Goal: Task Accomplishment & Management: Complete application form

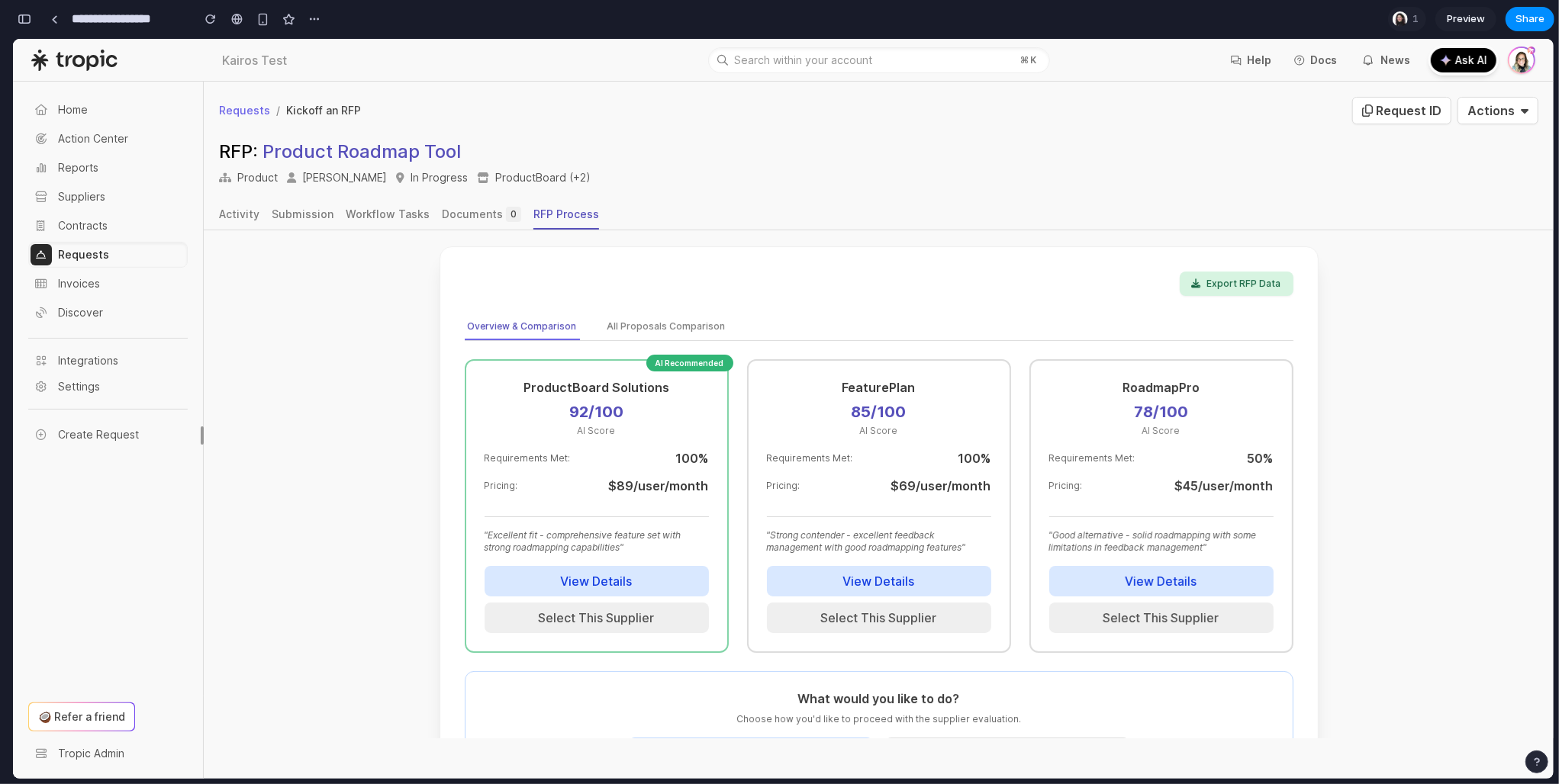
scroll to position [257, 0]
click at [647, 313] on button "All Proposals Comparison" at bounding box center [667, 326] width 124 height 26
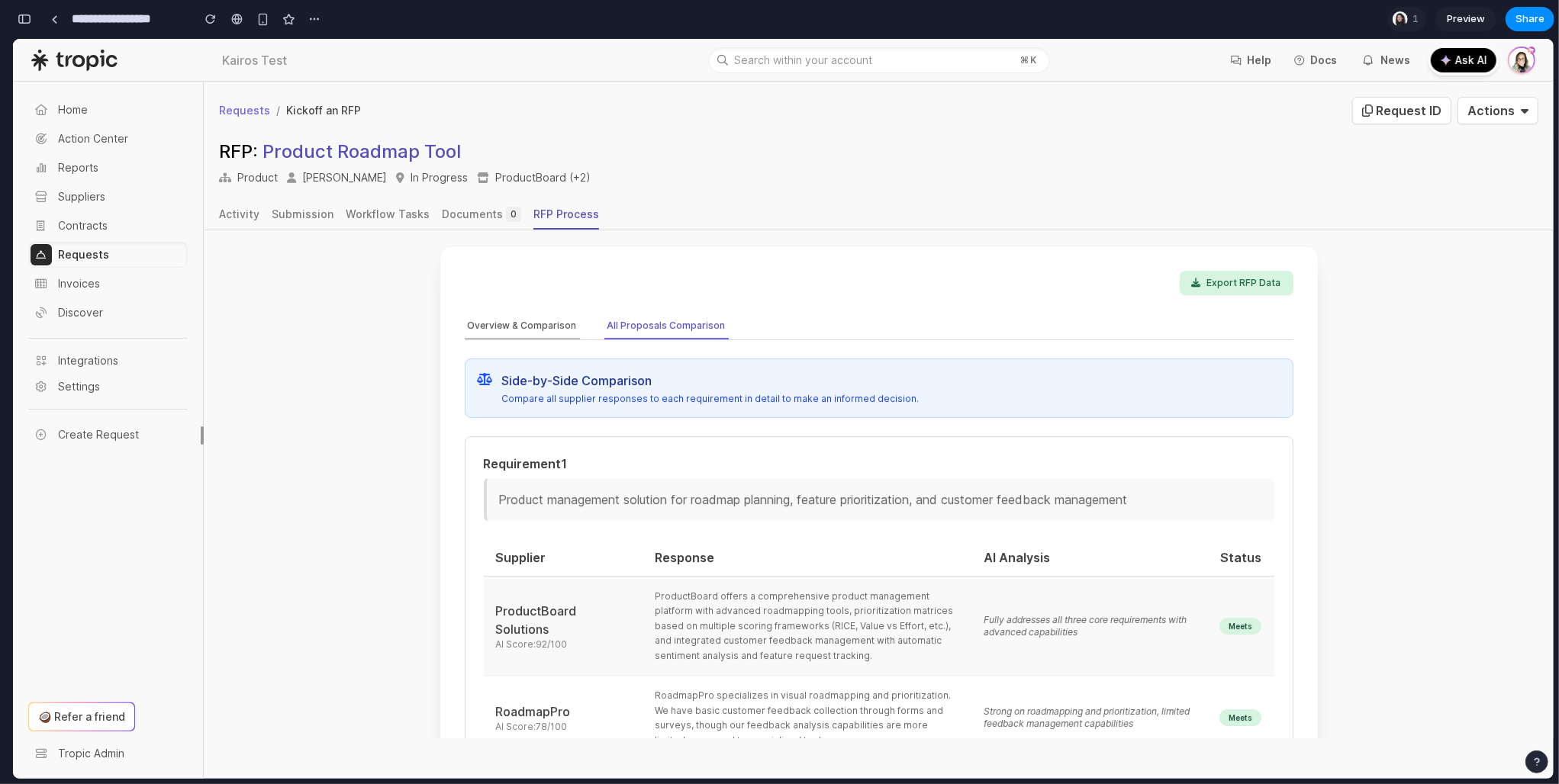
click at [514, 313] on button "Overview & Comparison" at bounding box center [523, 326] width 116 height 26
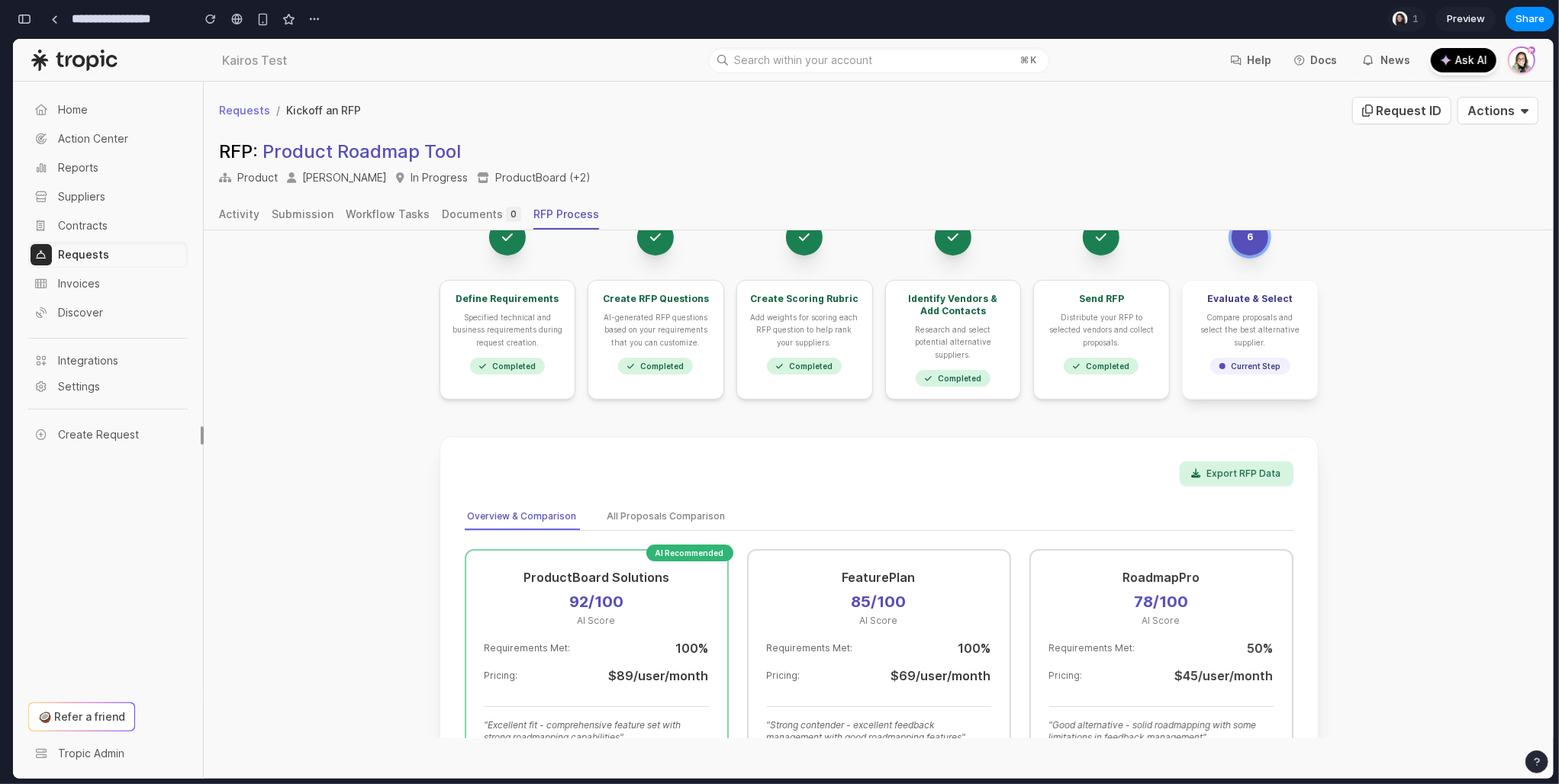
scroll to position [0, 0]
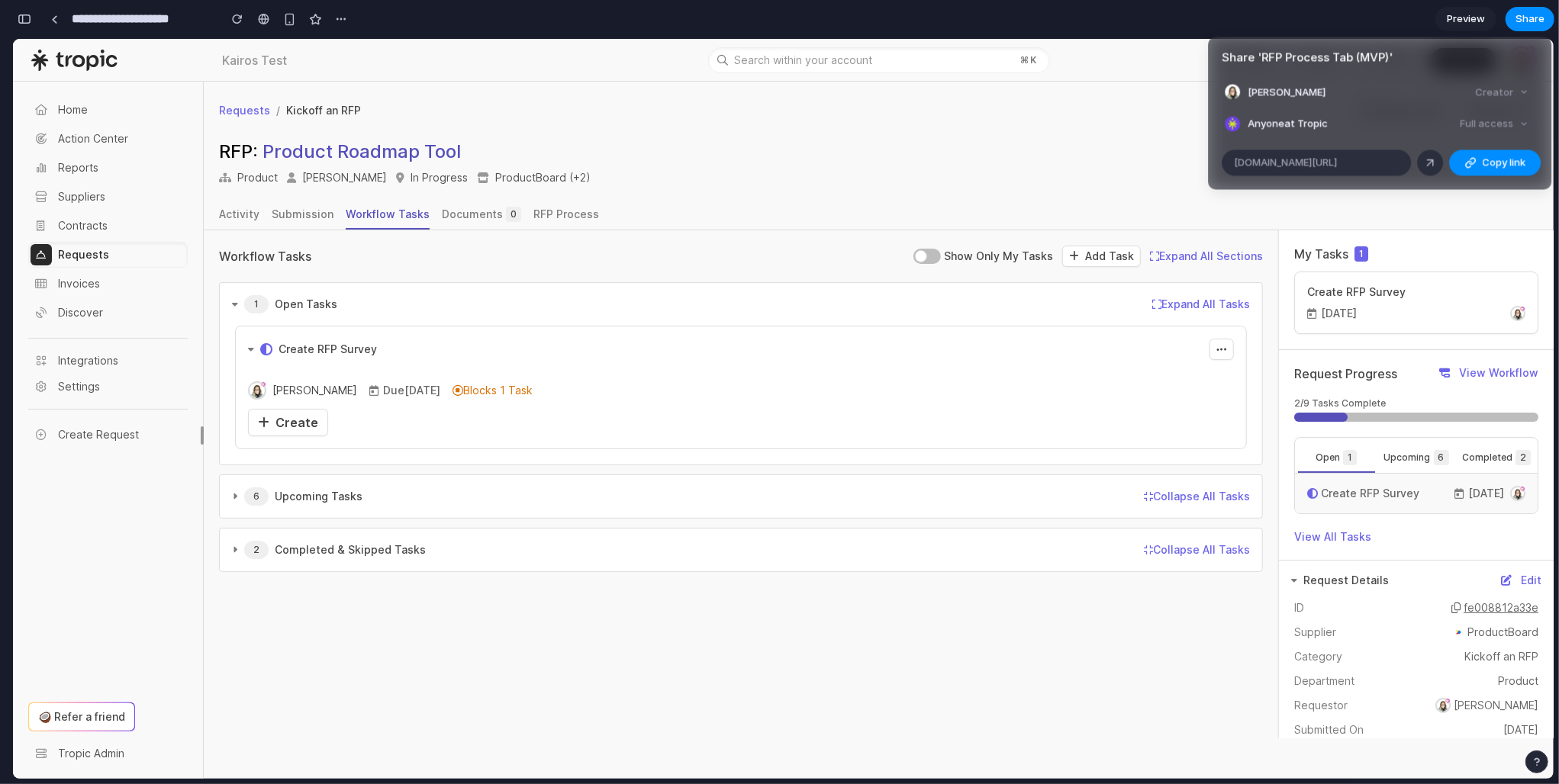
scroll to position [2067, 0]
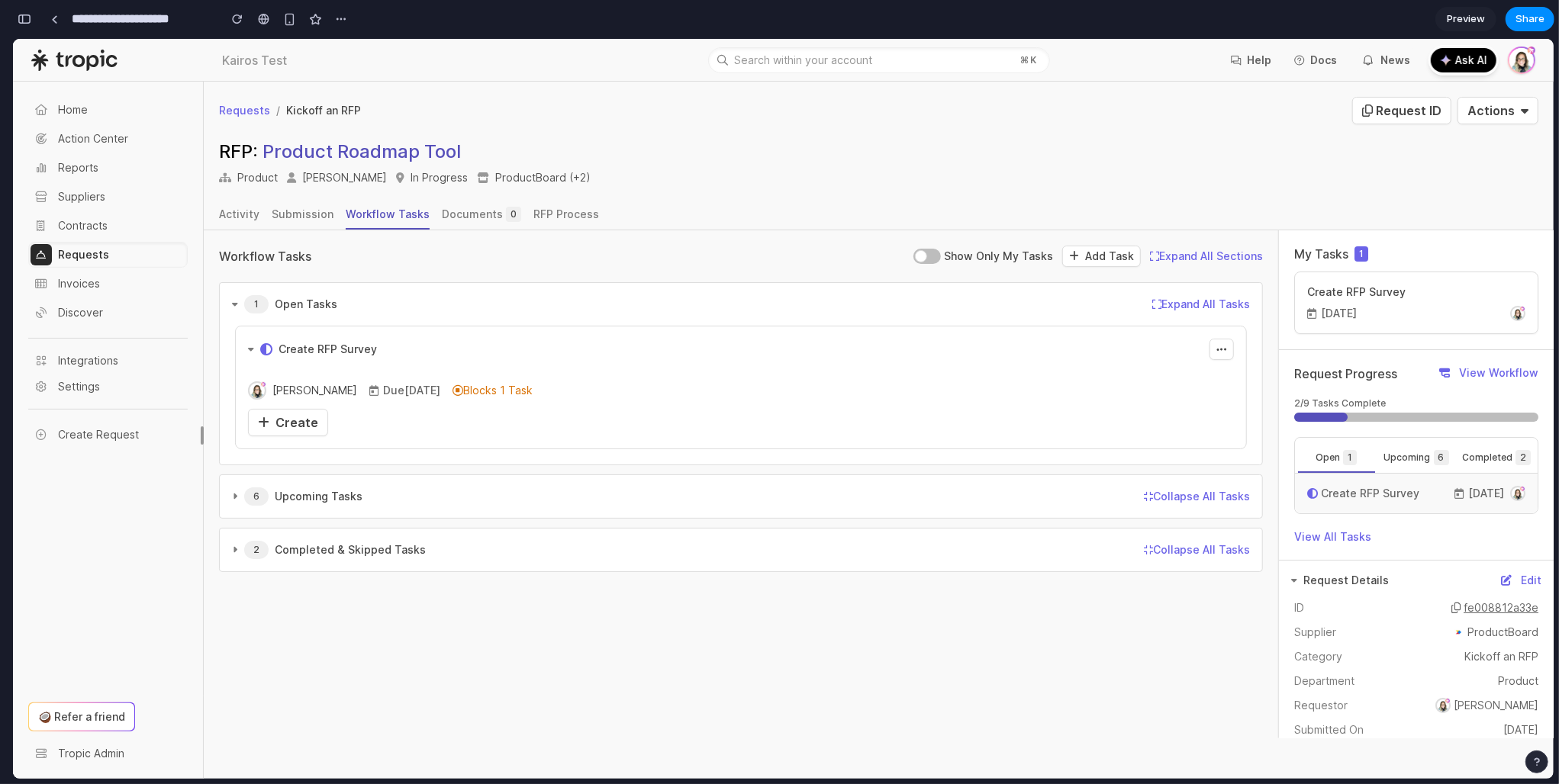
click at [1125, 161] on div "Share ' RFP Process Tab (MVP) ' [PERSON_NAME] Creator Anyone at Tropic Full acc…" at bounding box center [780, 392] width 1559 height 784
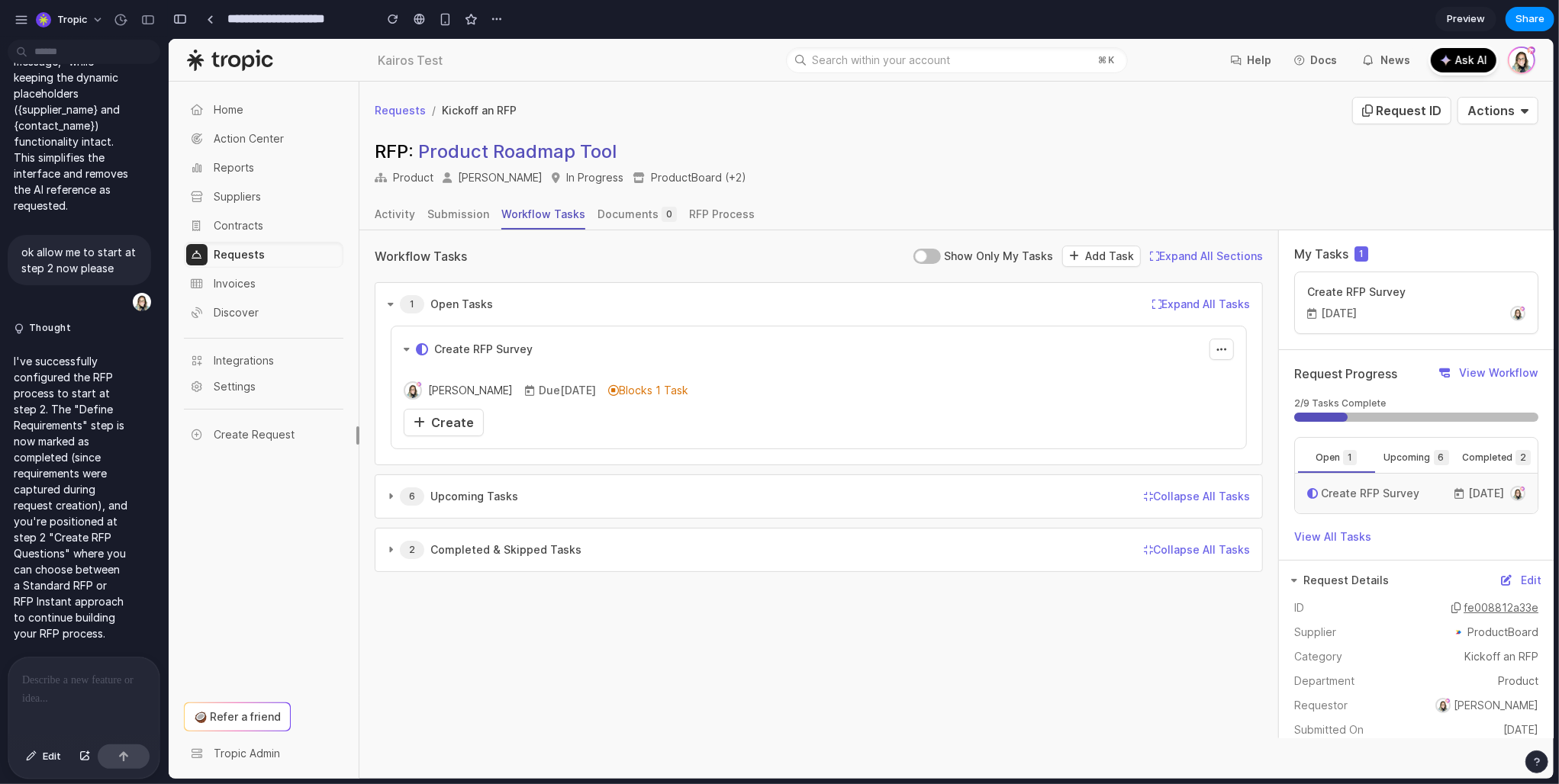
scroll to position [0, 0]
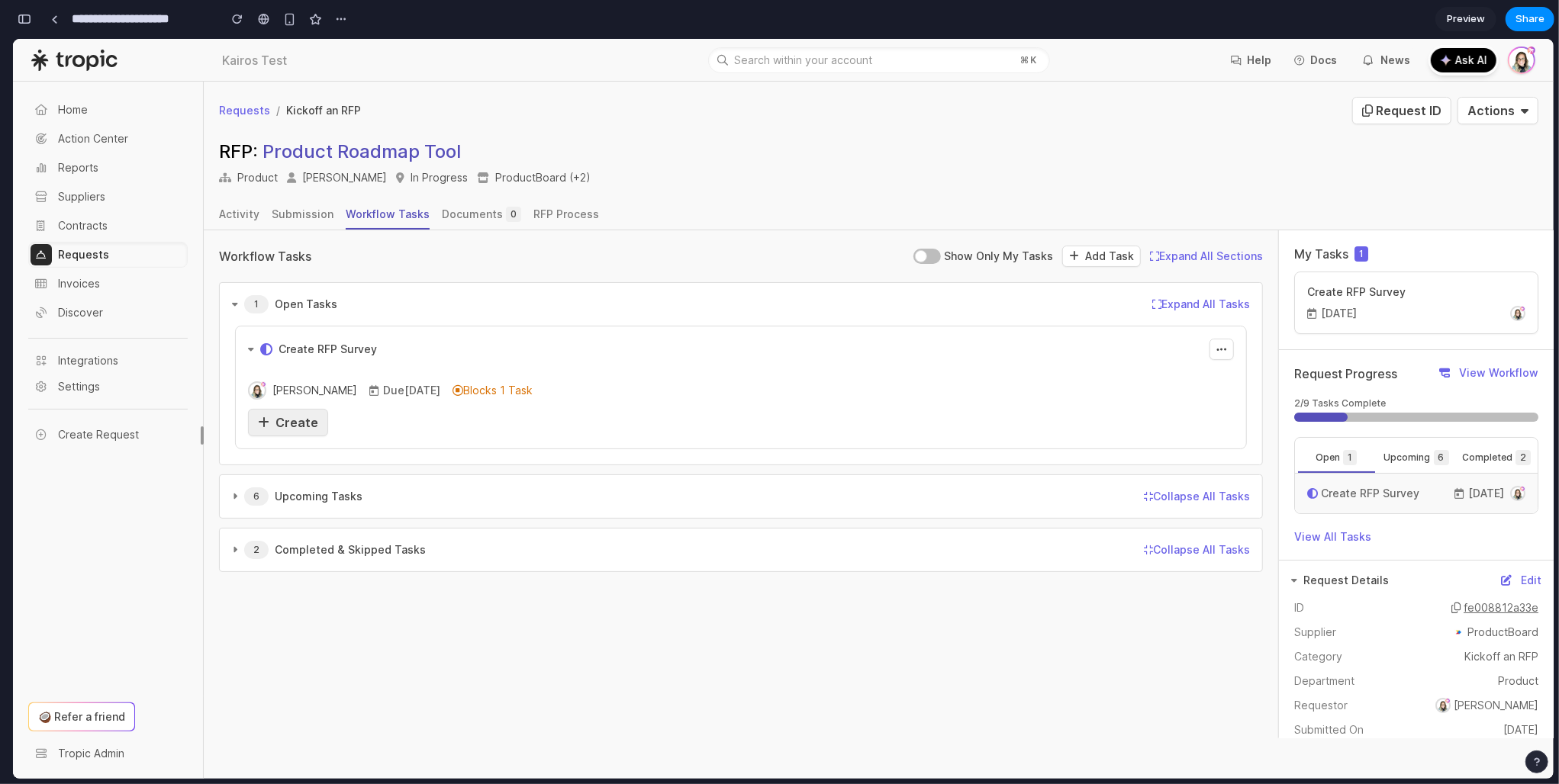
click at [302, 423] on span "Create" at bounding box center [296, 422] width 43 height 15
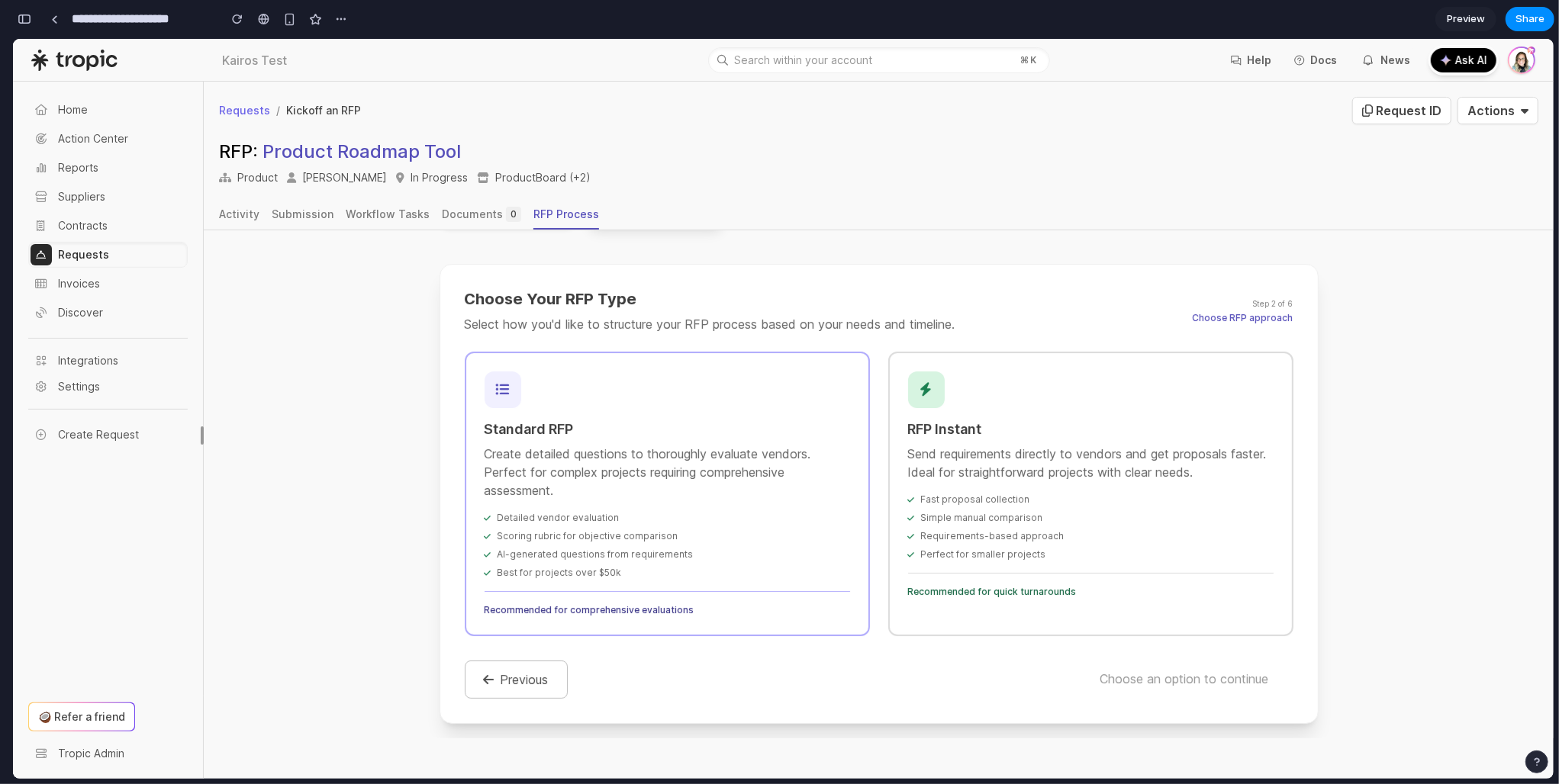
scroll to position [231, 0]
click at [1092, 544] on div "Perfect for smaller projects" at bounding box center [1091, 549] width 366 height 12
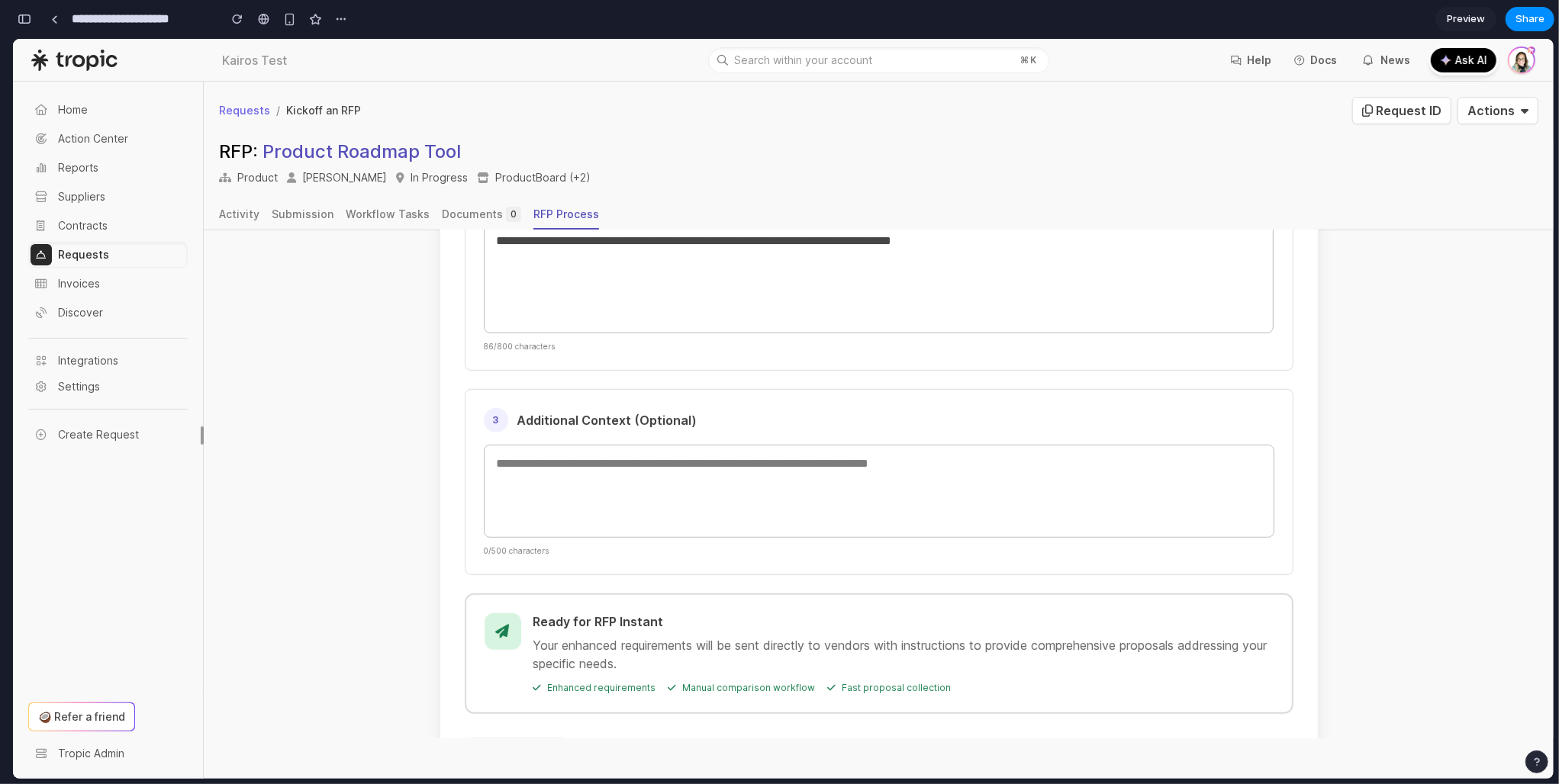
scroll to position [904, 0]
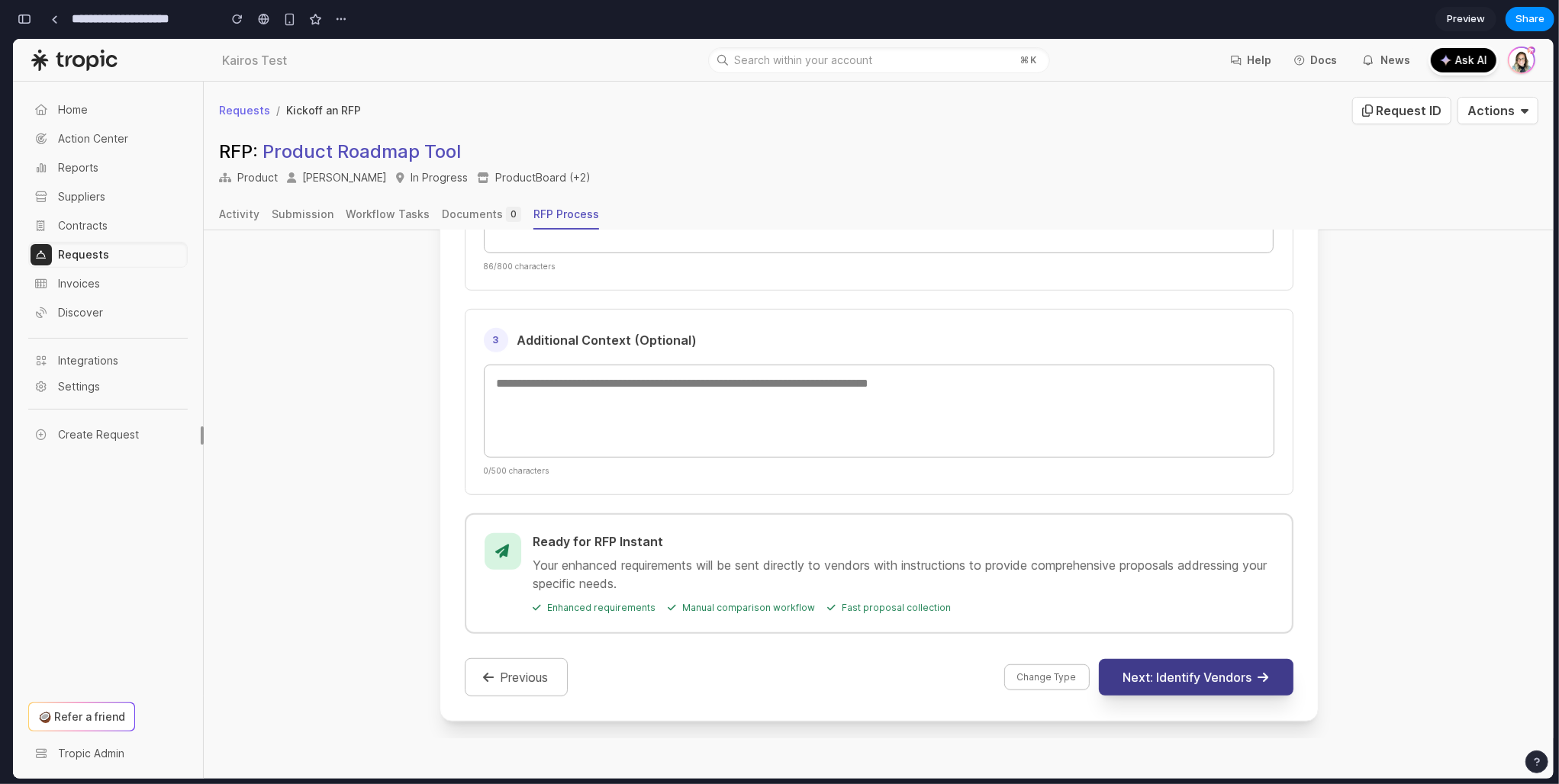
click at [1191, 679] on button "Next: Identify Vendors" at bounding box center [1196, 676] width 195 height 36
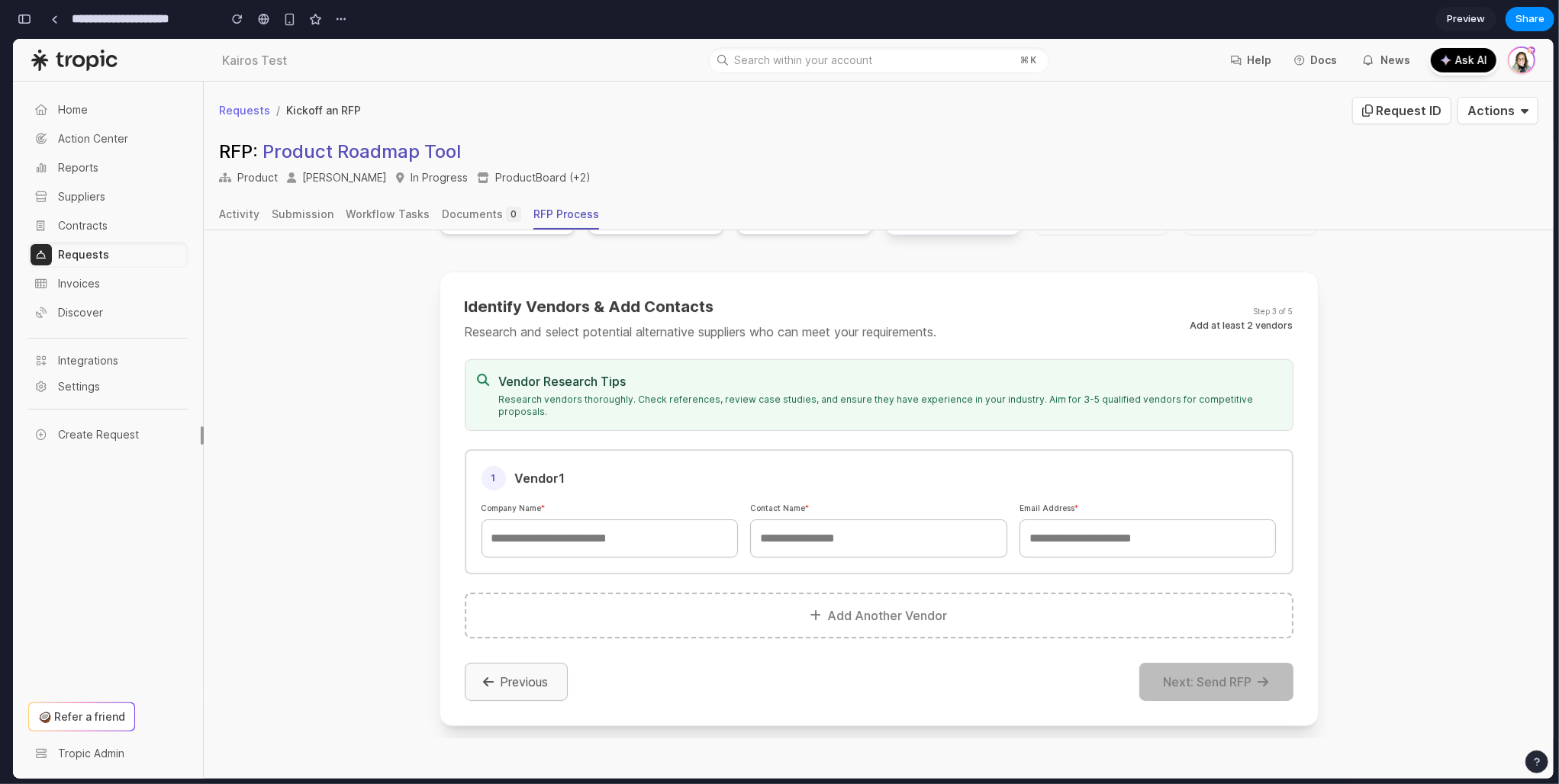
click at [522, 662] on button "Previous" at bounding box center [517, 681] width 103 height 38
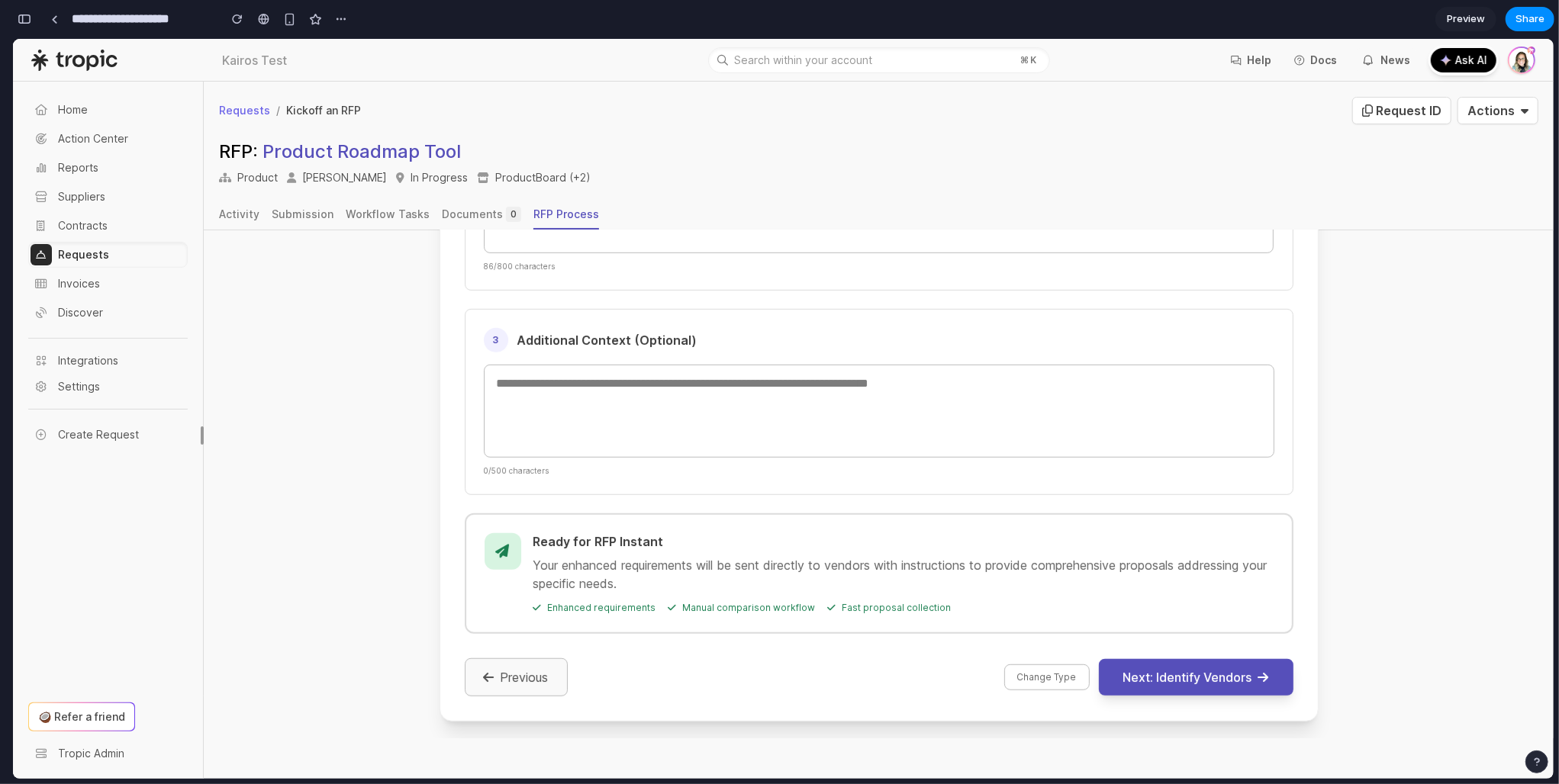
click at [528, 693] on button "Previous" at bounding box center [517, 677] width 103 height 38
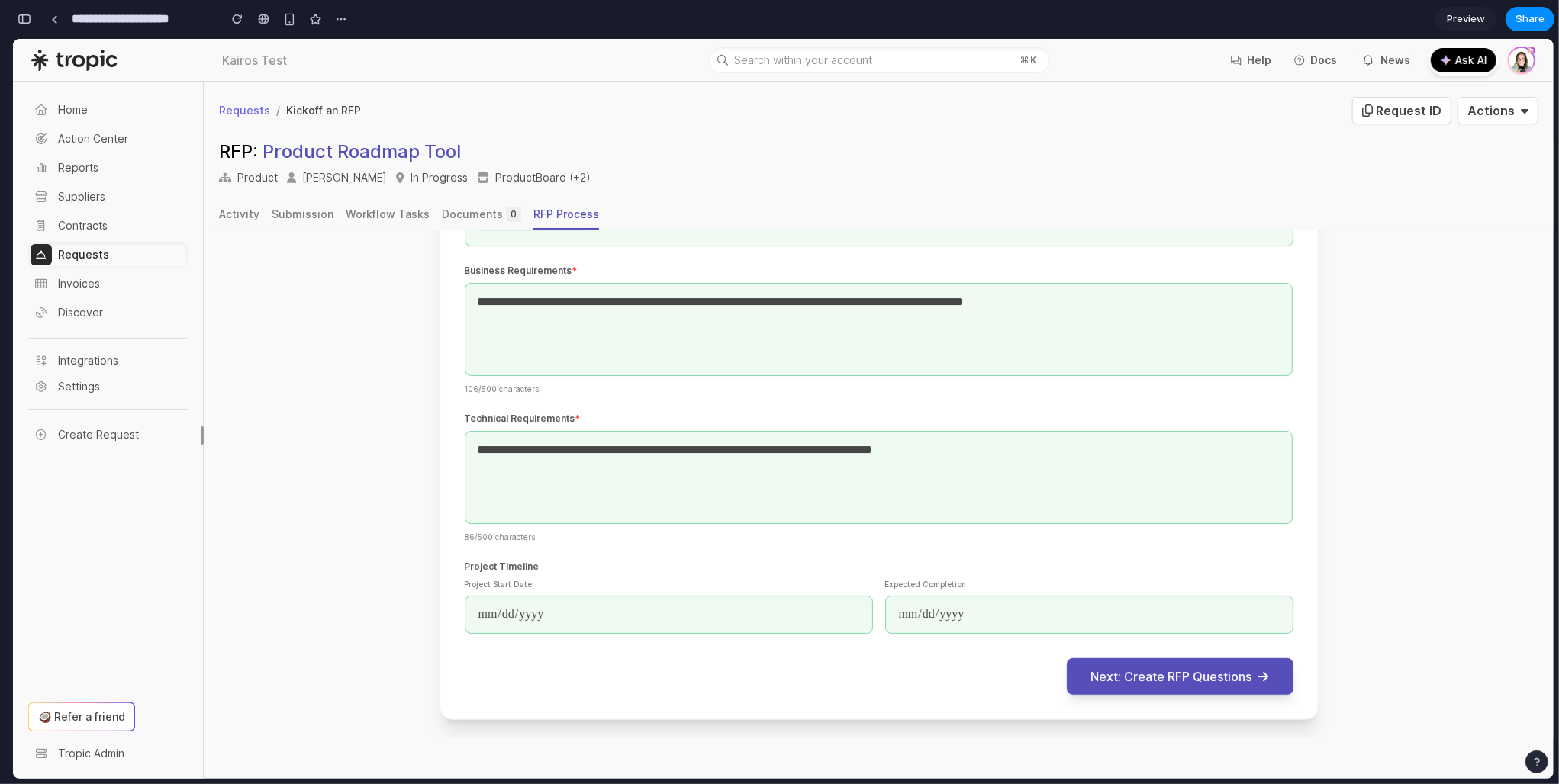
scroll to position [0, 0]
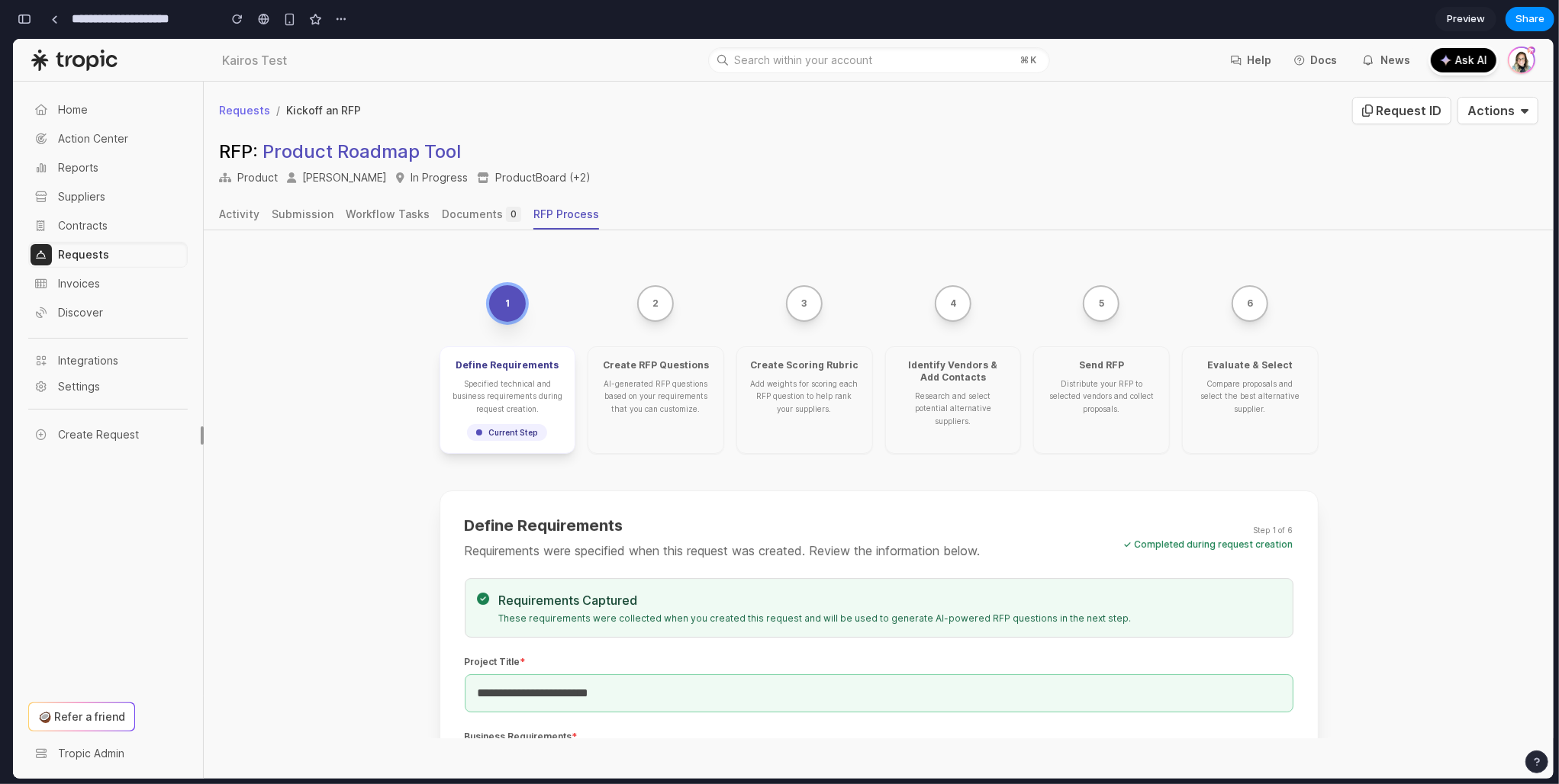
click at [670, 298] on div "2" at bounding box center [655, 303] width 137 height 36
click at [637, 377] on div "AI-generated RFP questions based on your requirements that you can customize." at bounding box center [656, 395] width 111 height 37
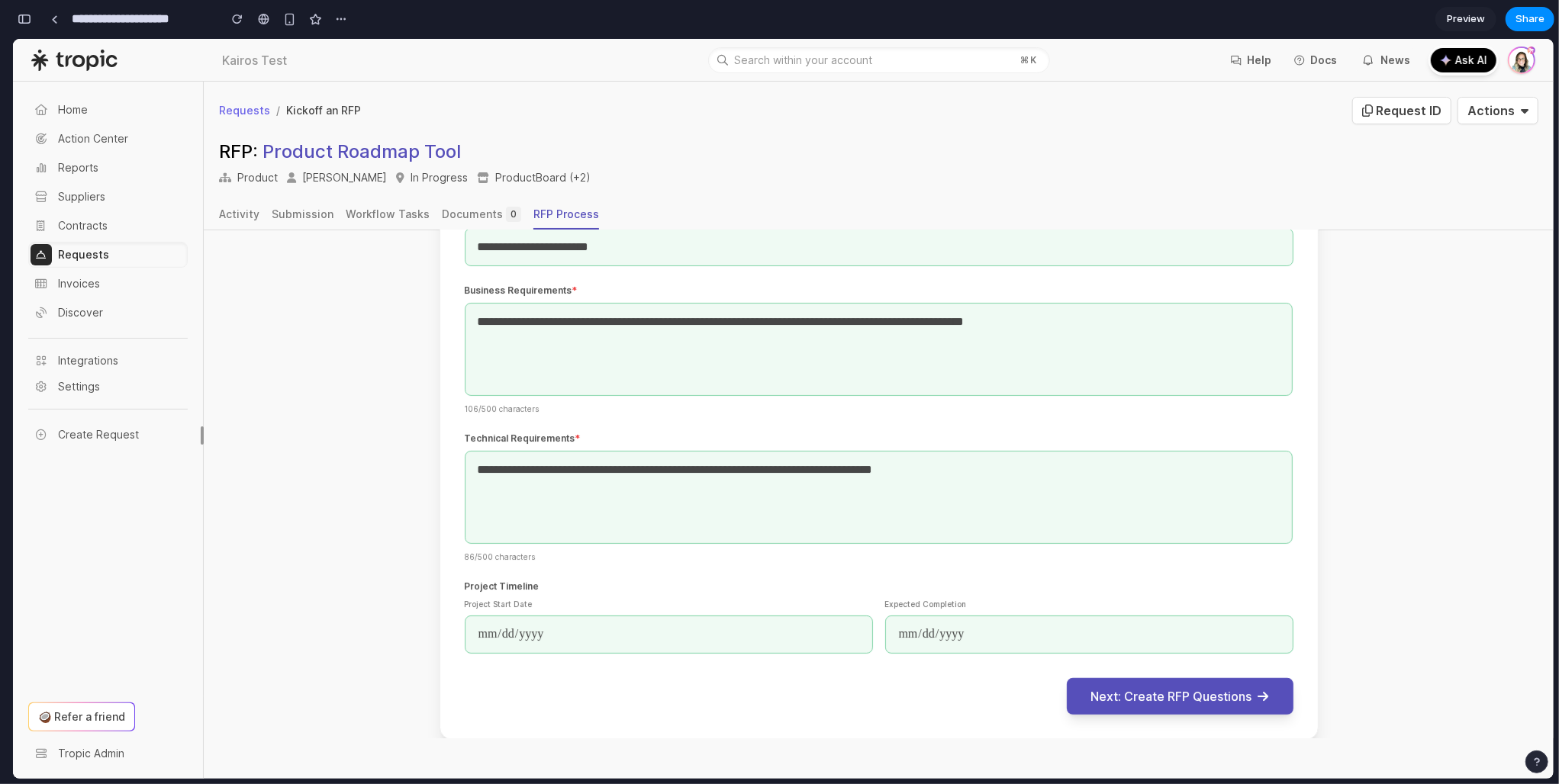
scroll to position [466, 0]
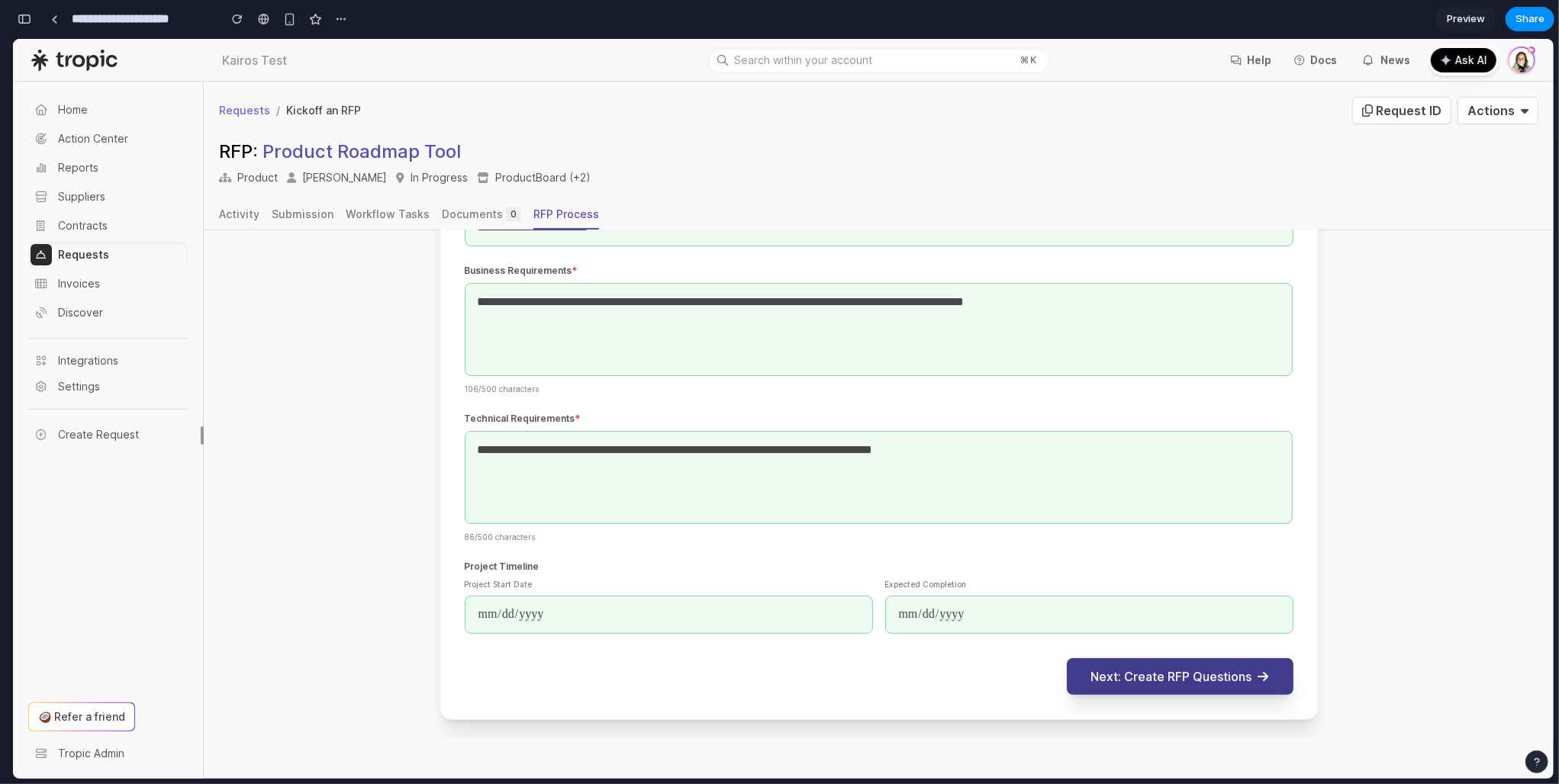
click at [1256, 689] on button "Next: Create RFP Questions" at bounding box center [1180, 676] width 226 height 36
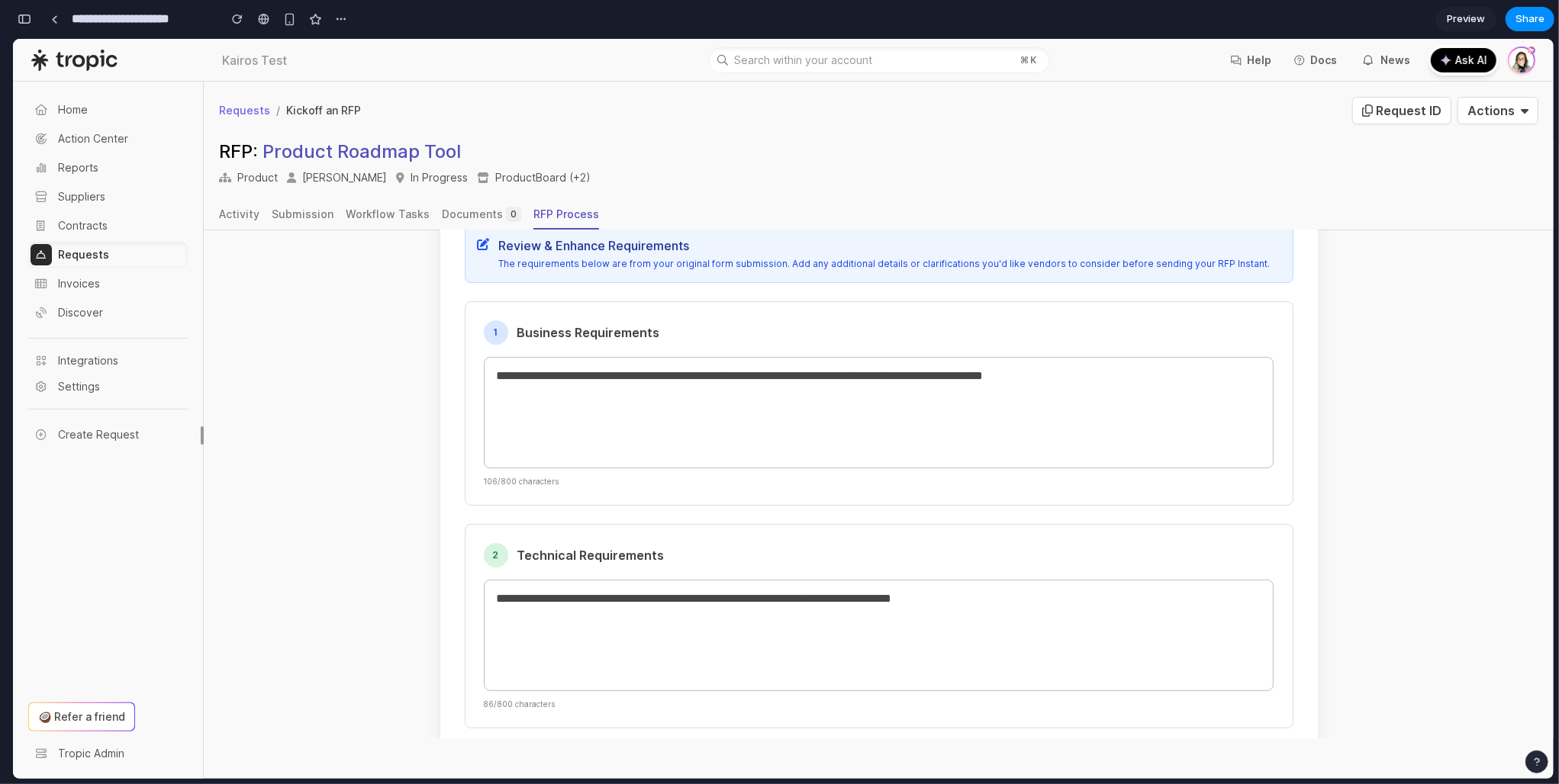
scroll to position [0, 0]
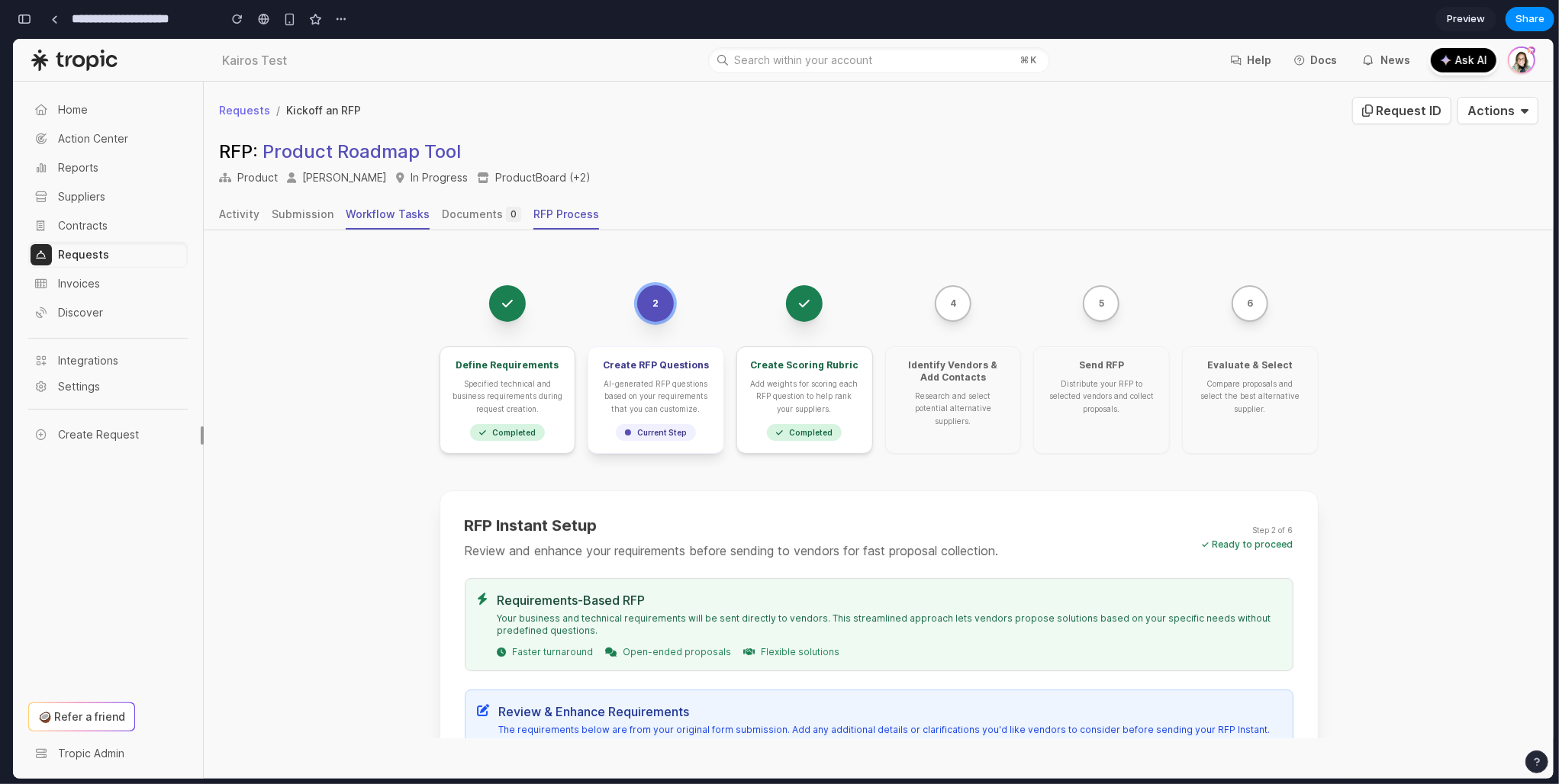
click at [357, 224] on link "Workflow Tasks" at bounding box center [388, 214] width 84 height 29
